Goal: Information Seeking & Learning: Learn about a topic

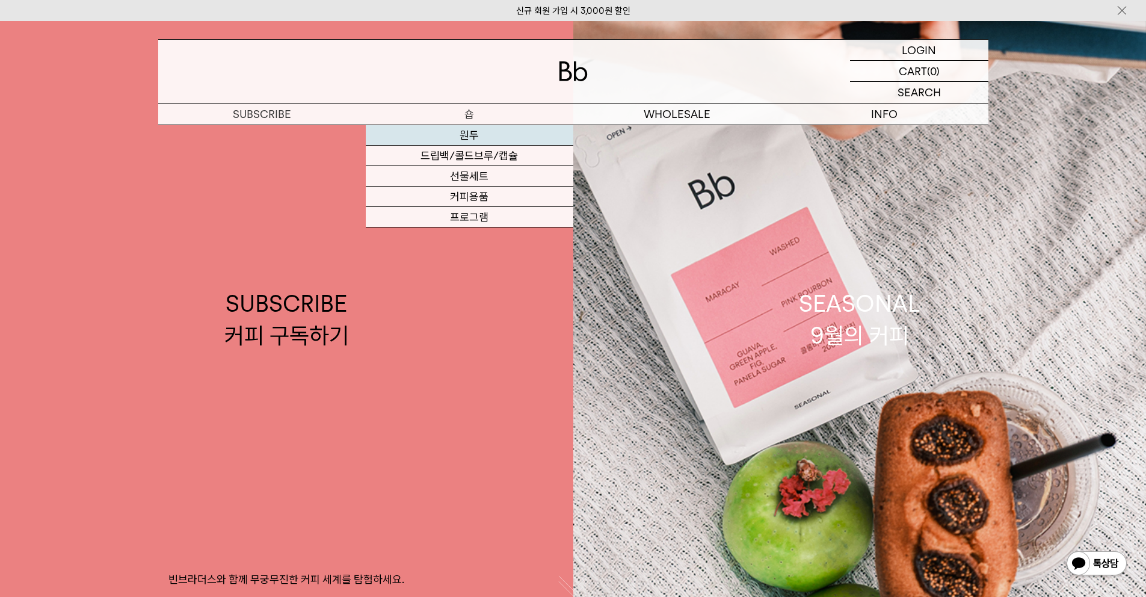
click at [468, 128] on link "원두" at bounding box center [470, 135] width 208 height 20
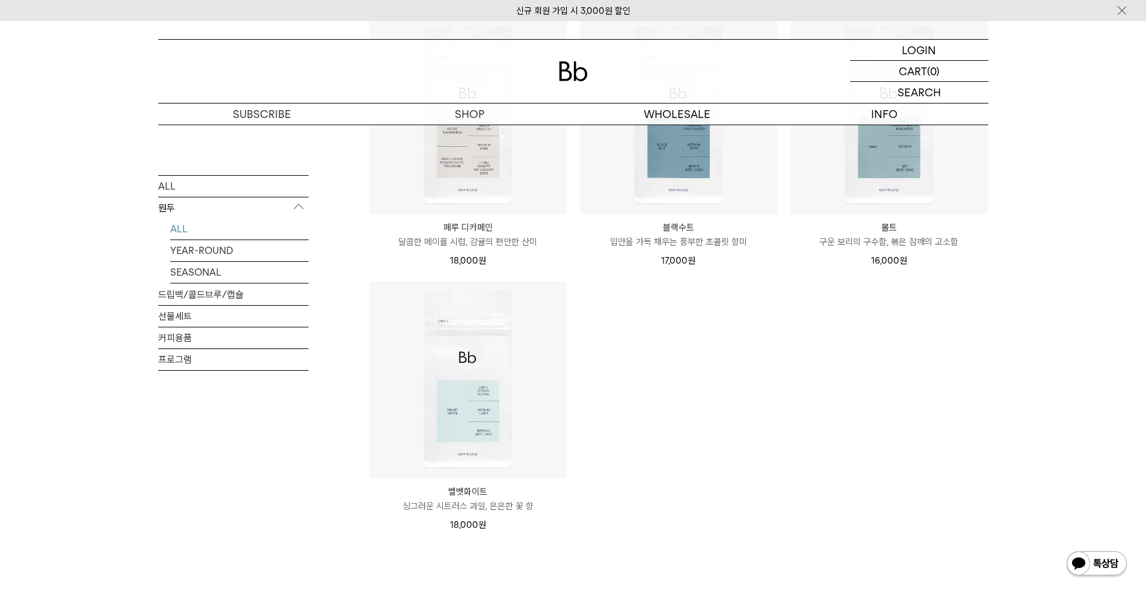
scroll to position [1014, 0]
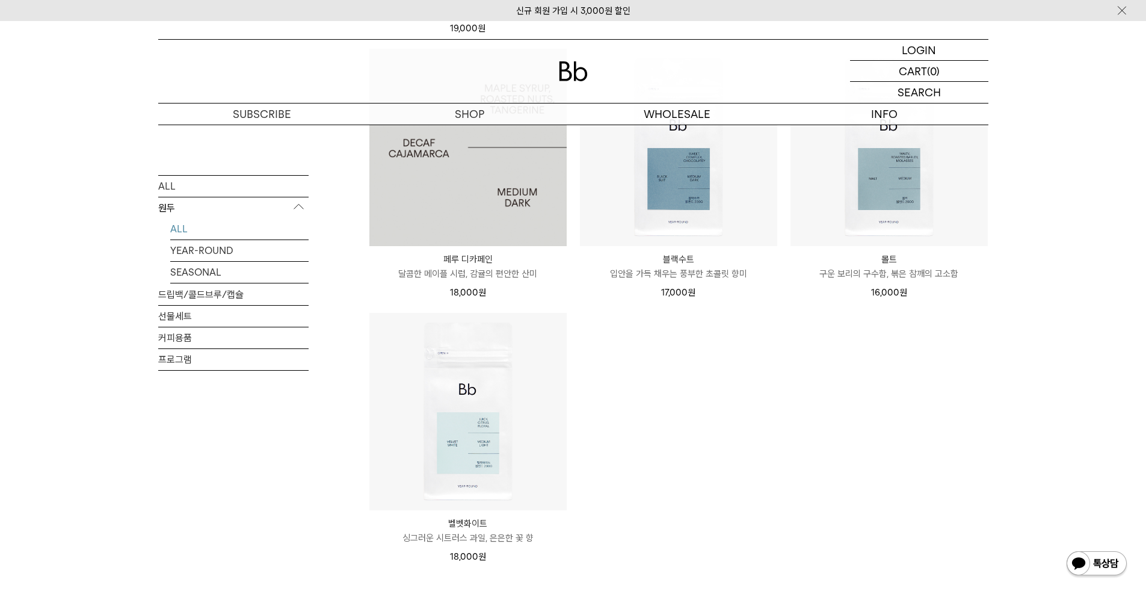
click at [456, 182] on img at bounding box center [467, 147] width 197 height 197
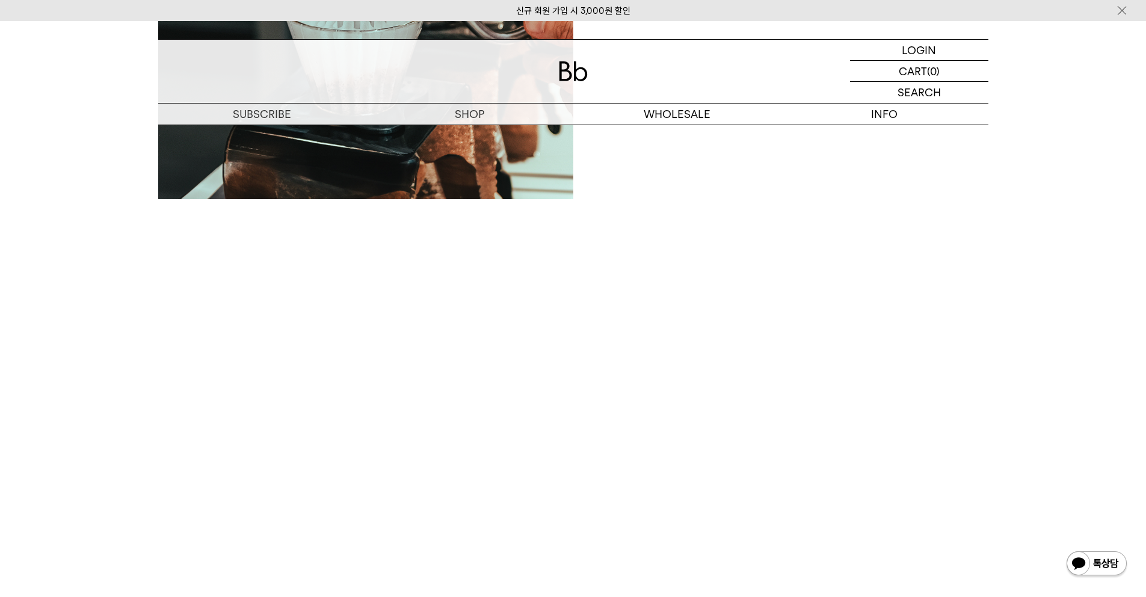
scroll to position [1355, 0]
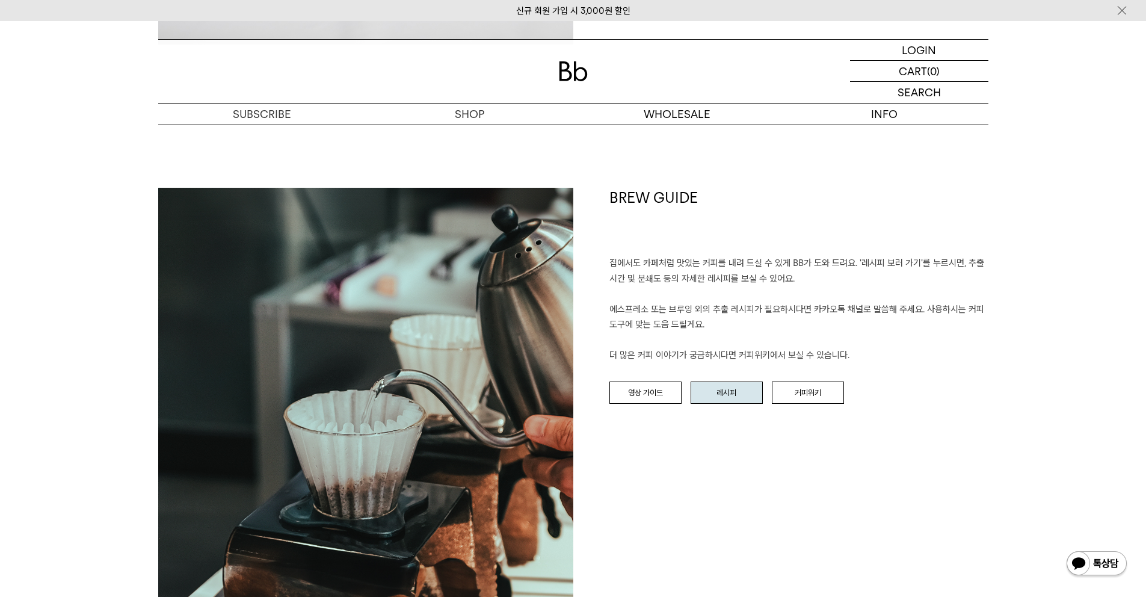
click at [729, 400] on link "레시피" at bounding box center [727, 392] width 72 height 23
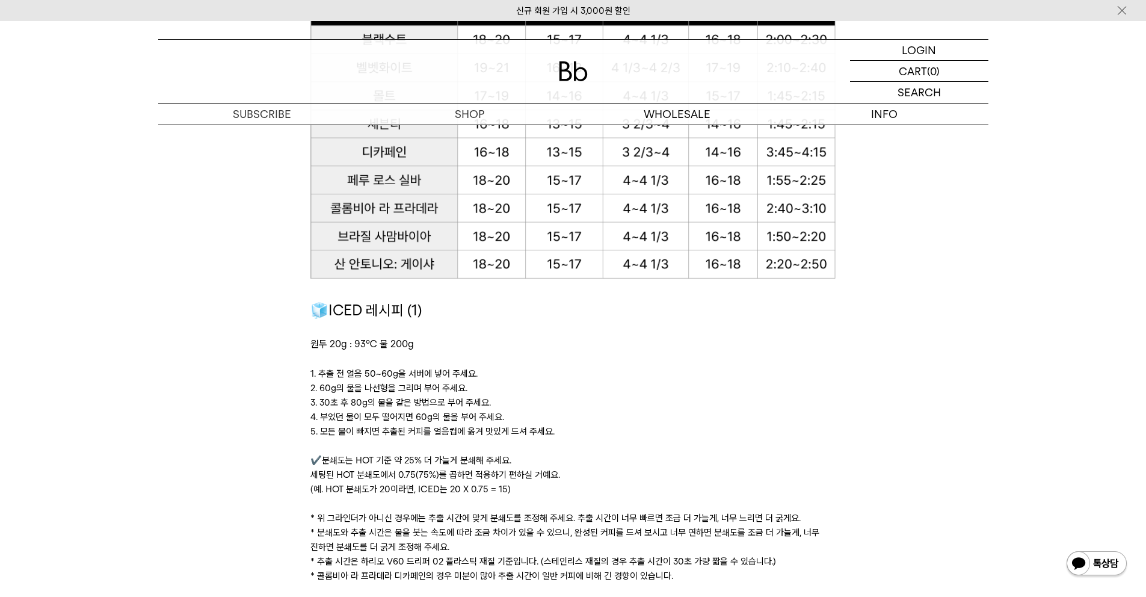
scroll to position [1577, 0]
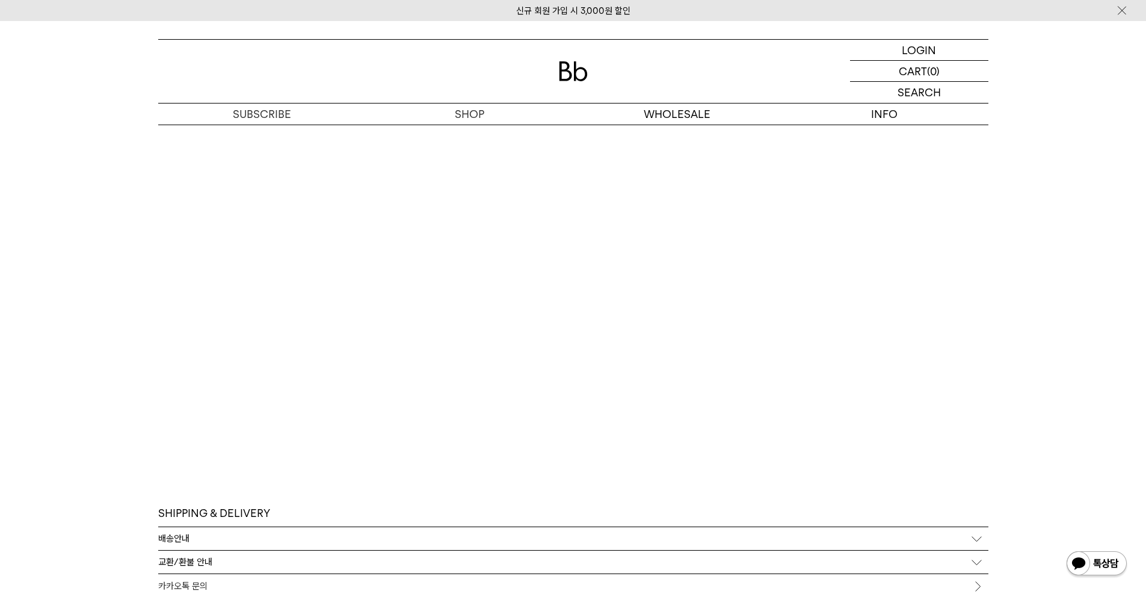
scroll to position [2952, 0]
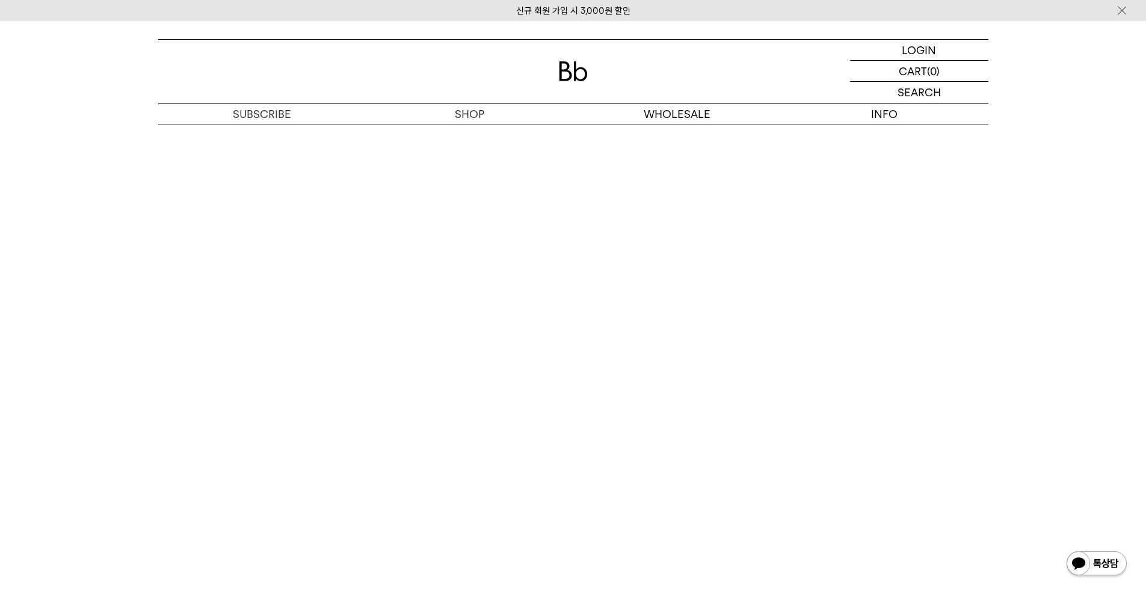
scroll to position [2829, 0]
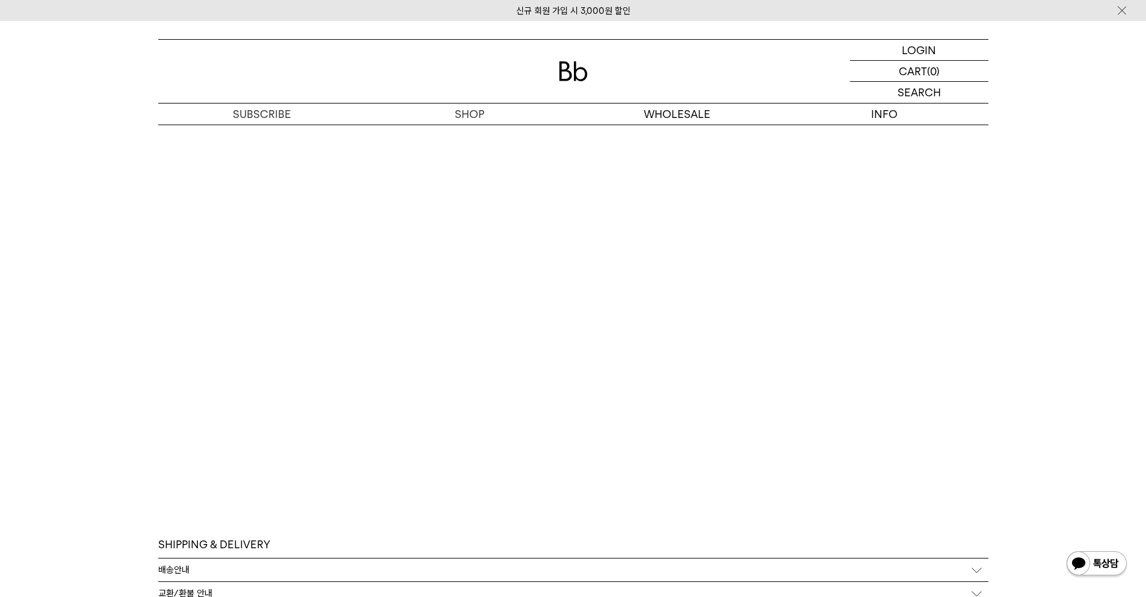
scroll to position [2953, 0]
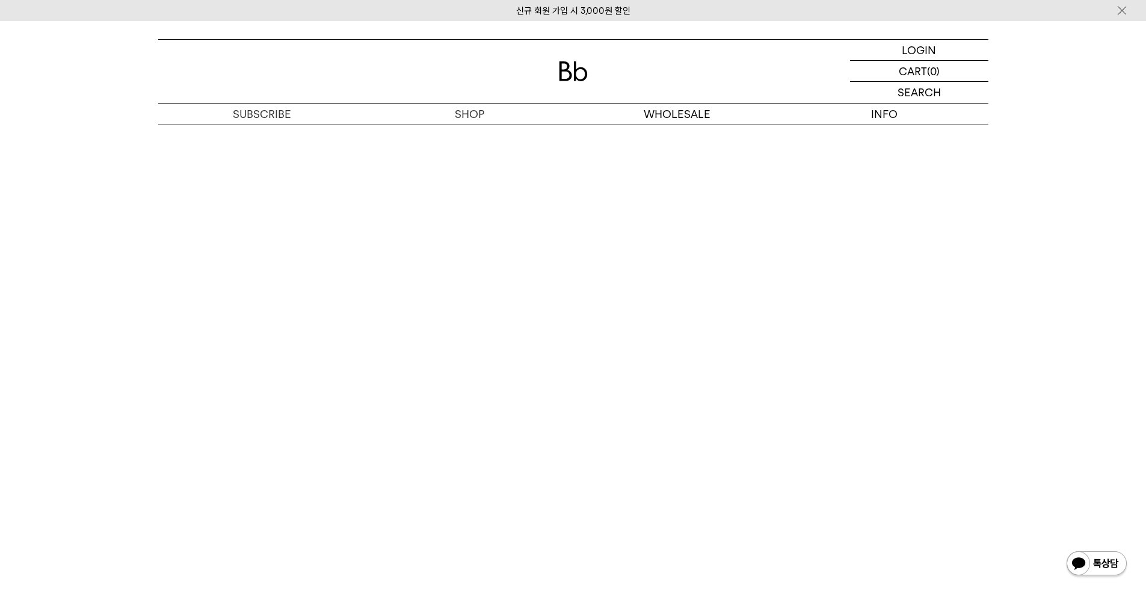
scroll to position [2525, 0]
